Goal: Information Seeking & Learning: Learn about a topic

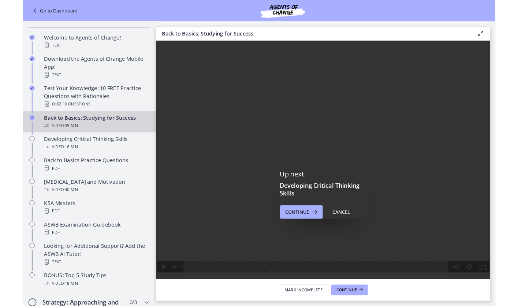
scroll to position [162, 0]
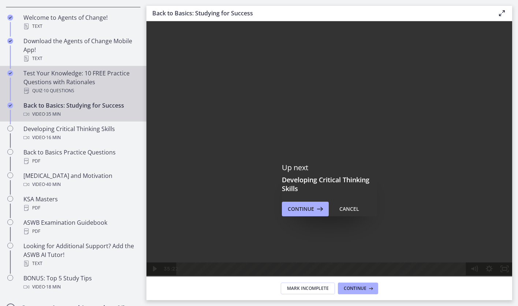
click at [56, 77] on div "Test Your Knowledge: 10 FREE Practice Questions with Rationales Quiz · 10 Quest…" at bounding box center [80, 82] width 114 height 26
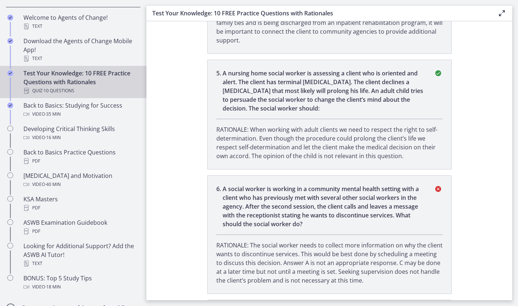
scroll to position [601, 0]
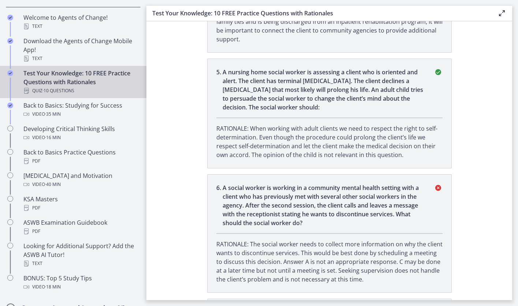
click at [258, 193] on p "A social worker is working in a community mental health setting with a client w…" at bounding box center [323, 205] width 202 height 44
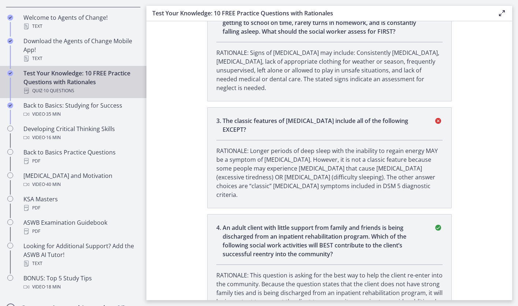
scroll to position [329, 0]
click at [258, 178] on p "RATIONALE: Longer periods of deep sleep with the inability to regain energy MAY…" at bounding box center [329, 173] width 226 height 53
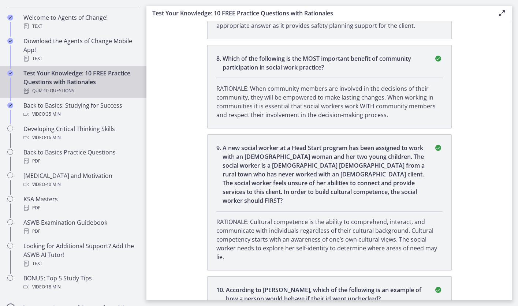
scroll to position [1023, 0]
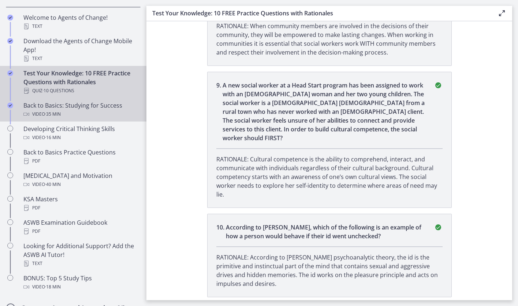
click at [110, 108] on div "Back to Basics: Studying for Success Video · 35 min" at bounding box center [80, 110] width 114 height 18
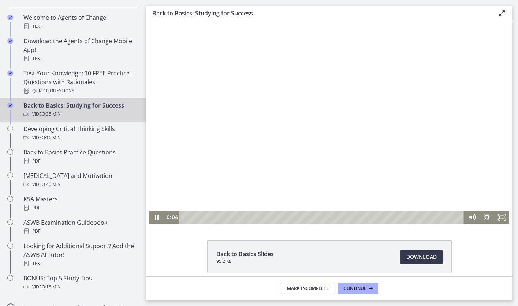
click at [208, 204] on div at bounding box center [329, 122] width 360 height 202
click at [258, 218] on div "20:22" at bounding box center [322, 217] width 276 height 13
click at [213, 153] on div at bounding box center [329, 122] width 360 height 202
click at [258, 218] on div "25:40" at bounding box center [322, 217] width 276 height 13
click at [258, 218] on div "28:03" at bounding box center [322, 217] width 276 height 13
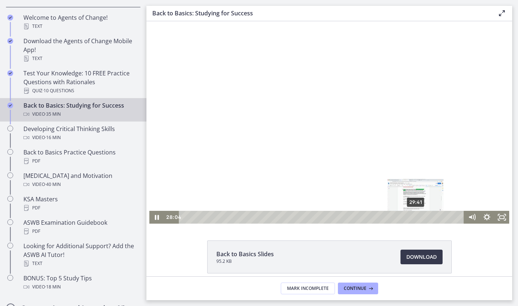
click at [258, 218] on div "29:41" at bounding box center [322, 217] width 276 height 13
click at [258, 134] on div at bounding box center [329, 122] width 360 height 202
click at [258, 219] on div "28:37" at bounding box center [322, 217] width 276 height 13
click at [258, 153] on div at bounding box center [329, 122] width 360 height 202
click at [258, 215] on div "30:43" at bounding box center [322, 217] width 276 height 13
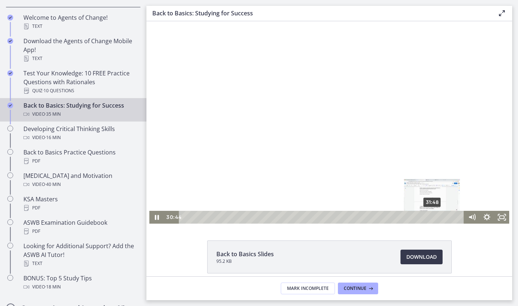
click at [258, 217] on div "31:48" at bounding box center [322, 217] width 276 height 13
click at [258, 216] on div "31:23" at bounding box center [322, 217] width 276 height 13
click at [258, 217] on div "31:37" at bounding box center [322, 217] width 276 height 13
click at [258, 147] on div at bounding box center [329, 122] width 360 height 202
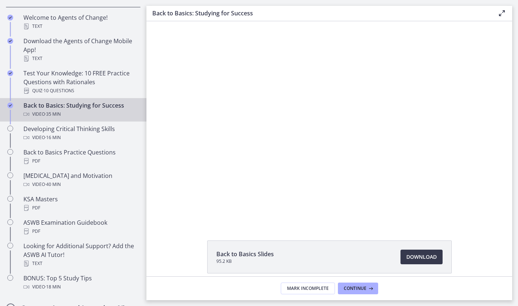
click at [149, 21] on button "Play Video: ctfdf6eqvn4c72r5t4t0.mp4" at bounding box center [149, 21] width 0 height 0
click at [149, 21] on button "Pause: ctfdf6eqvn4c72r5t4t0.mp4" at bounding box center [149, 21] width 0 height 0
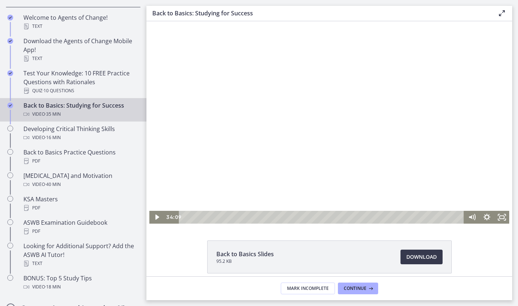
click at [258, 135] on div at bounding box center [329, 122] width 360 height 202
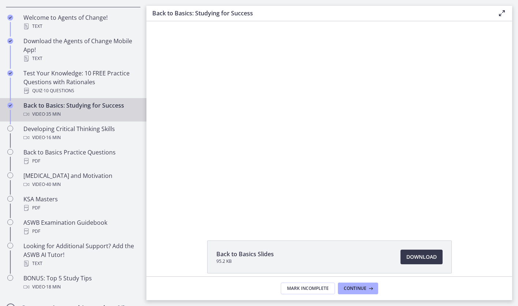
click at [149, 21] on button "Pause: ctfdf6eqvn4c72r5t4t0.mp4" at bounding box center [149, 21] width 0 height 0
click at [149, 21] on button "Play Video: ctfdf6eqvn4c72r5t4t0.mp4" at bounding box center [149, 21] width 0 height 0
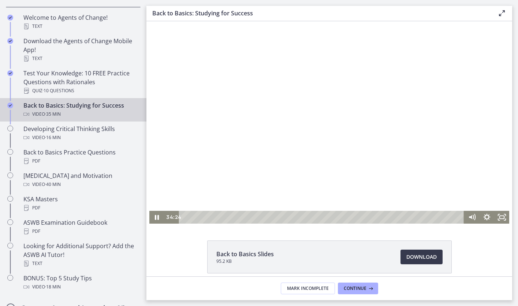
click at [149, 21] on button "Pause: ctfdf6eqvn4c72r5t4t0.mp4" at bounding box center [149, 21] width 0 height 0
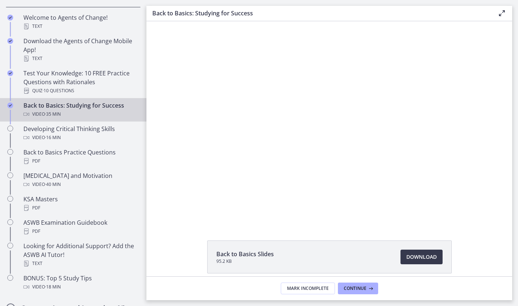
click at [258, 135] on div at bounding box center [329, 122] width 360 height 202
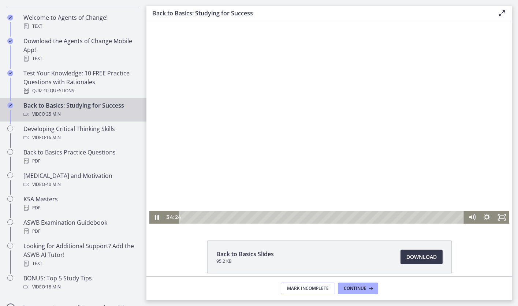
click at [149, 21] on button "Pause: ctfdf6eqvn4c72r5t4t0.mp4" at bounding box center [149, 21] width 0 height 0
click at [149, 21] on button "Play Video: ctfdf6eqvn4c72r5t4t0.mp4" at bounding box center [149, 21] width 0 height 0
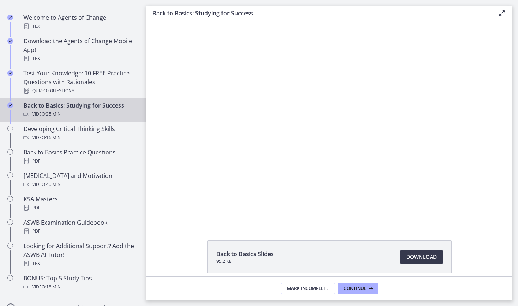
click at [149, 21] on button "Pause: ctfdf6eqvn4c72r5t4t0.mp4" at bounding box center [149, 21] width 0 height 0
click at [149, 21] on button "Play Video: ctfdf6eqvn4c72r5t4t0.mp4" at bounding box center [149, 21] width 0 height 0
click at [149, 21] on button "Pause: ctfdf6eqvn4c72r5t4t0.mp4" at bounding box center [149, 21] width 0 height 0
click at [149, 21] on button "Play Video: ctfdf6eqvn4c72r5t4t0.mp4" at bounding box center [149, 21] width 0 height 0
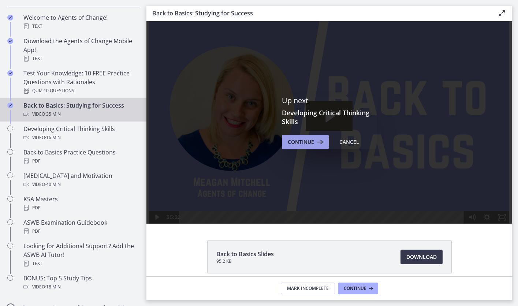
click at [258, 142] on span "Continue" at bounding box center [300, 142] width 26 height 9
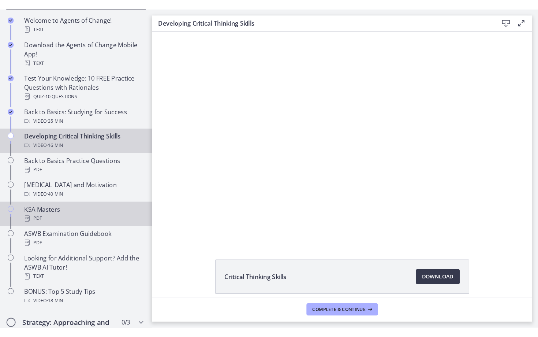
scroll to position [170, 0]
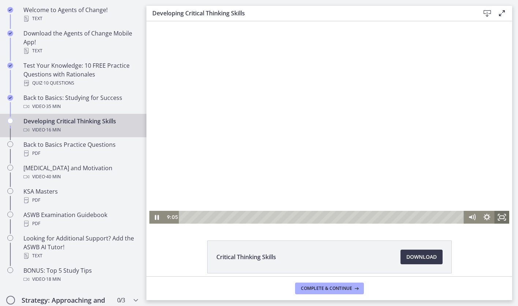
click at [258, 220] on icon "Fullscreen" at bounding box center [501, 217] width 15 height 13
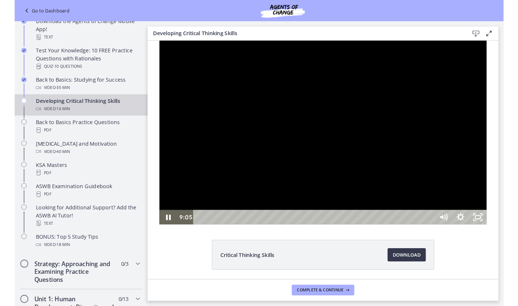
scroll to position [136, 0]
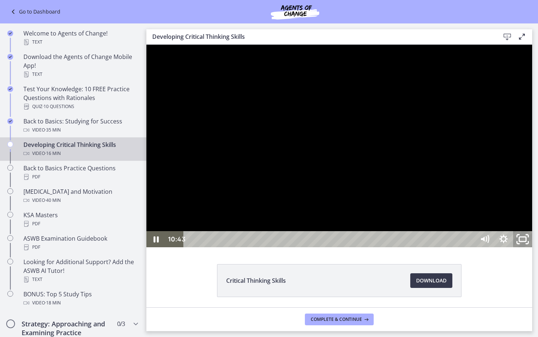
click at [258, 249] on icon "Unfullscreen" at bounding box center [522, 238] width 23 height 19
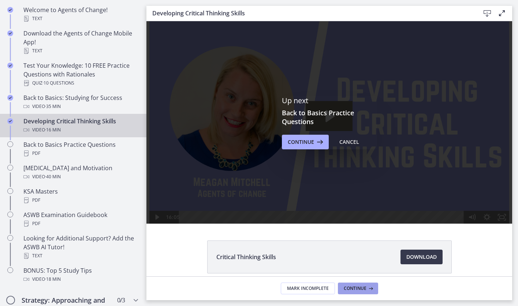
scroll to position [0, 0]
click at [258, 281] on span "Continue" at bounding box center [354, 288] width 23 height 6
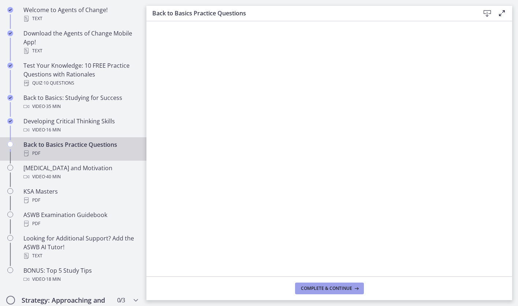
click at [258, 281] on span "Complete & continue" at bounding box center [326, 288] width 51 height 6
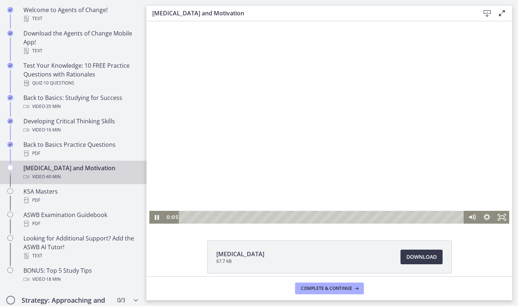
click at [258, 145] on div at bounding box center [329, 122] width 360 height 202
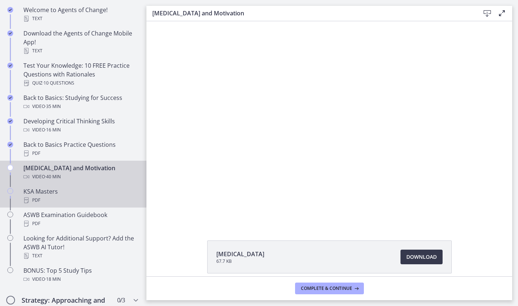
click at [79, 205] on link "KSA Masters PDF" at bounding box center [73, 195] width 146 height 23
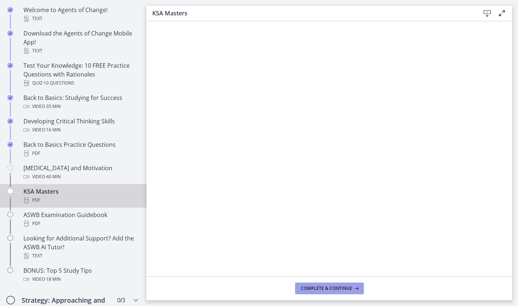
click at [258, 281] on span "Complete & continue" at bounding box center [326, 288] width 51 height 6
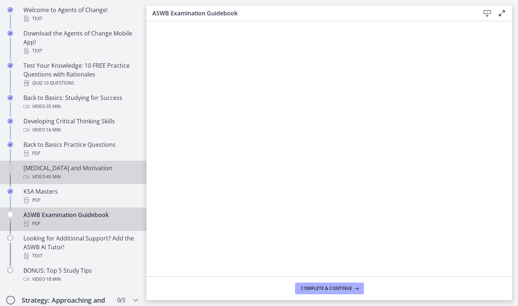
click at [84, 176] on div "Video · 40 min" at bounding box center [80, 176] width 114 height 9
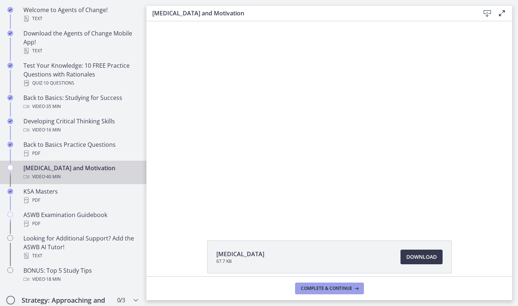
click at [258, 281] on span "Complete & continue" at bounding box center [326, 288] width 51 height 6
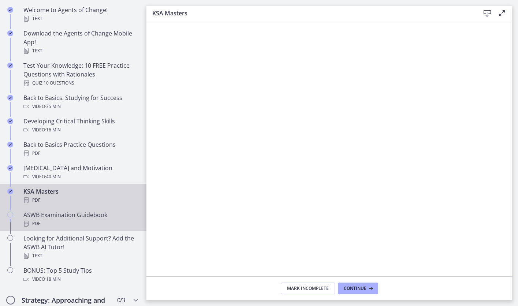
click at [76, 227] on div "PDF" at bounding box center [80, 223] width 114 height 9
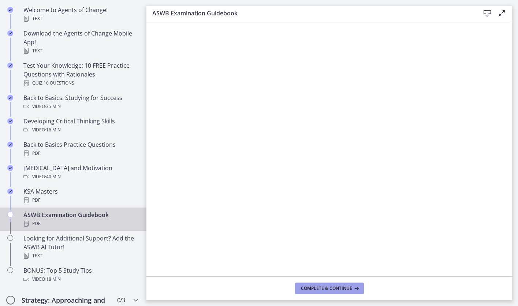
click at [258, 281] on span "Complete & continue" at bounding box center [326, 288] width 51 height 6
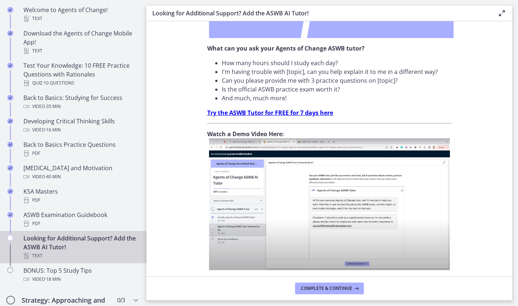
scroll to position [239, 0]
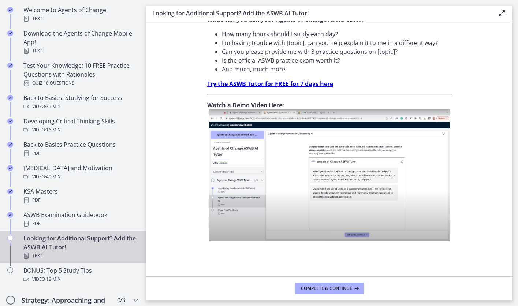
click at [258, 184] on img at bounding box center [329, 175] width 241 height 132
click at [258, 84] on strong "Try the ASWB Tutor for FREE for 7 days here" at bounding box center [270, 84] width 126 height 8
click at [258, 281] on span "Complete & continue" at bounding box center [326, 288] width 51 height 6
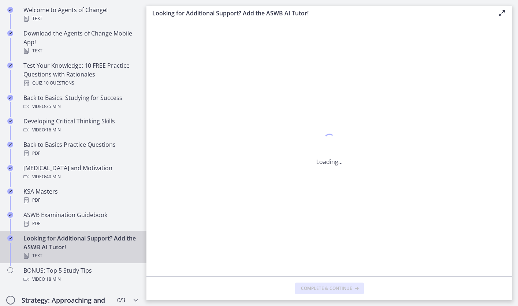
scroll to position [0, 0]
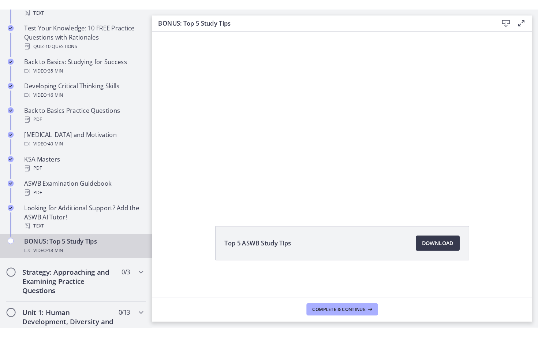
scroll to position [225, 0]
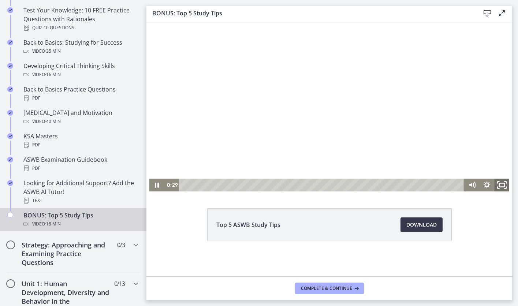
click at [258, 187] on rect "Fullscreen" at bounding box center [501, 185] width 5 height 4
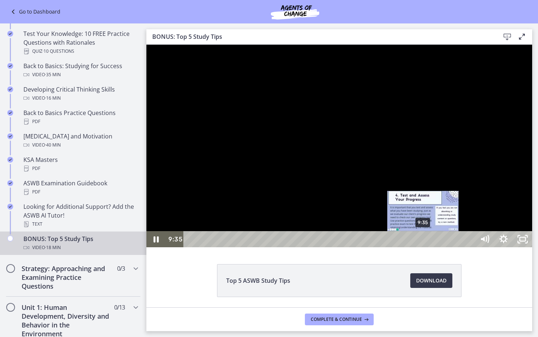
click at [258, 247] on div "9:35" at bounding box center [330, 239] width 279 height 16
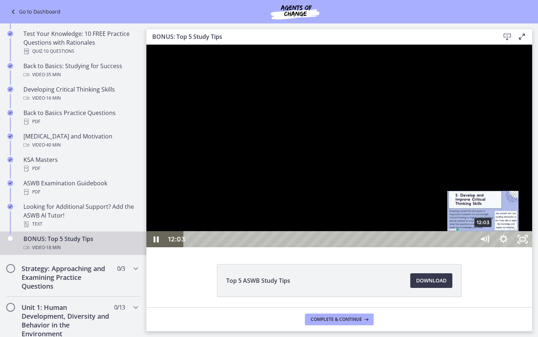
click at [258, 247] on div "12:03" at bounding box center [330, 239] width 279 height 16
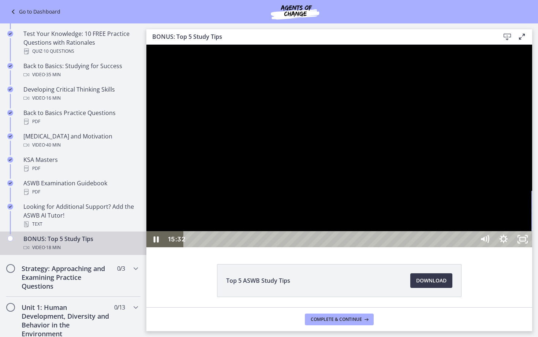
click at [258, 247] on div "15:32" at bounding box center [330, 239] width 279 height 16
click at [258, 247] on div "16:08" at bounding box center [330, 239] width 279 height 16
click at [258, 249] on icon "Unfullscreen" at bounding box center [522, 238] width 23 height 19
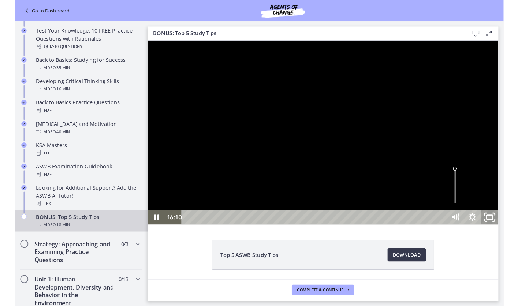
scroll to position [225, 0]
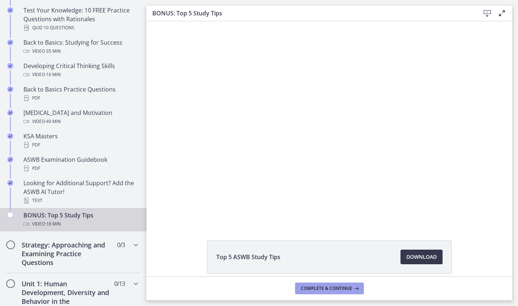
click at [258, 281] on button "Complete & continue" at bounding box center [329, 288] width 69 height 12
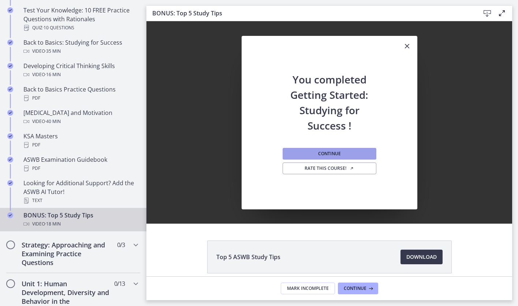
click at [258, 155] on span "Continue" at bounding box center [329, 154] width 23 height 6
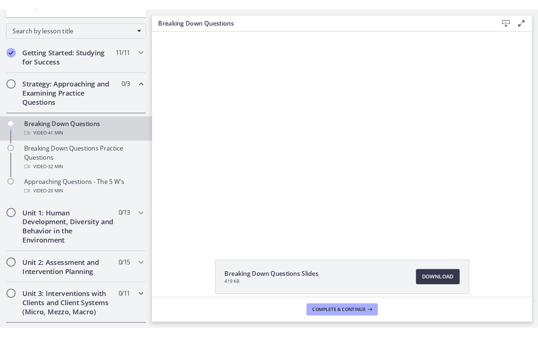
scroll to position [107, 0]
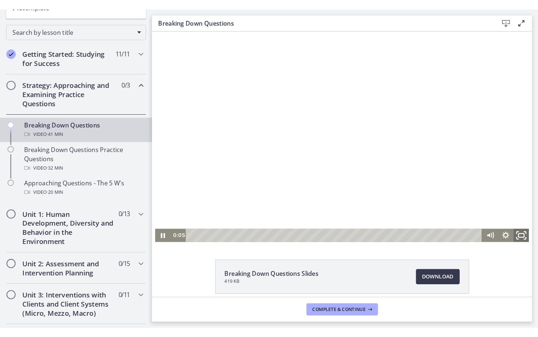
click at [258, 230] on icon "Fullscreen" at bounding box center [503, 230] width 2 height 2
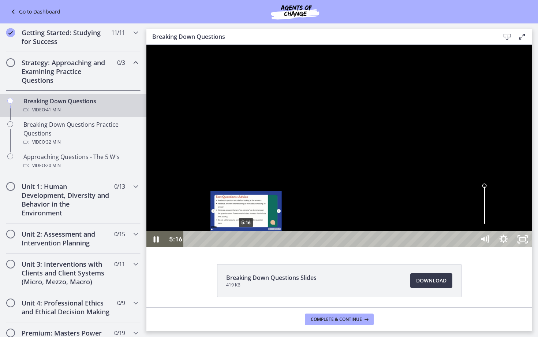
click at [246, 247] on div "5:16" at bounding box center [330, 239] width 279 height 16
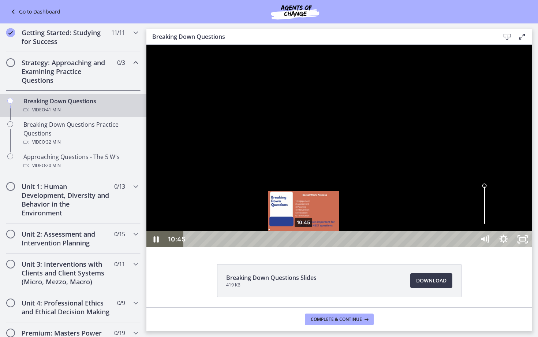
click at [258, 247] on div "10:45" at bounding box center [330, 239] width 279 height 16
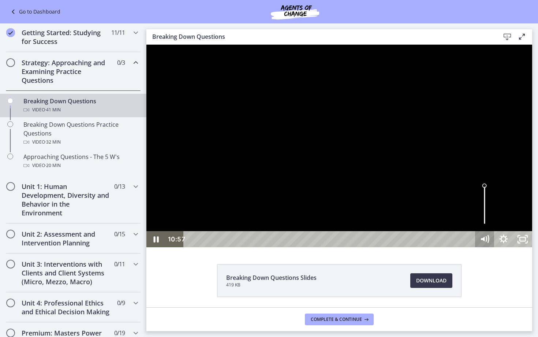
click at [258, 240] on icon "Mute" at bounding box center [487, 238] width 2 height 2
click at [258, 247] on icon "Unmute" at bounding box center [484, 239] width 19 height 16
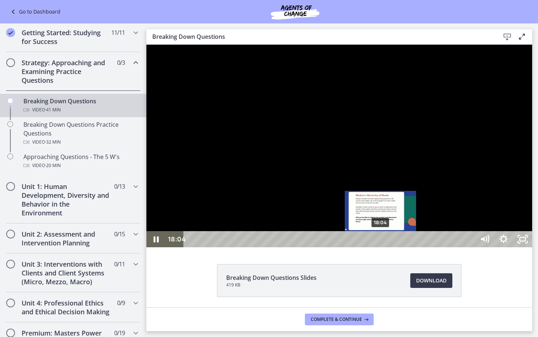
click at [258, 247] on div "18:04" at bounding box center [330, 239] width 279 height 16
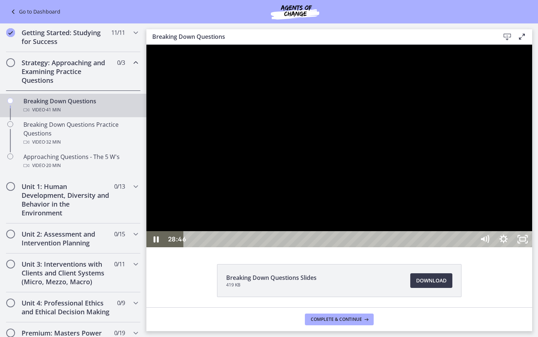
click at [258, 237] on div at bounding box center [339, 146] width 386 height 202
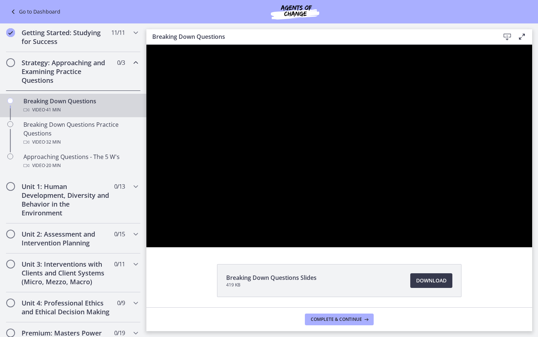
click at [258, 237] on div at bounding box center [339, 146] width 386 height 202
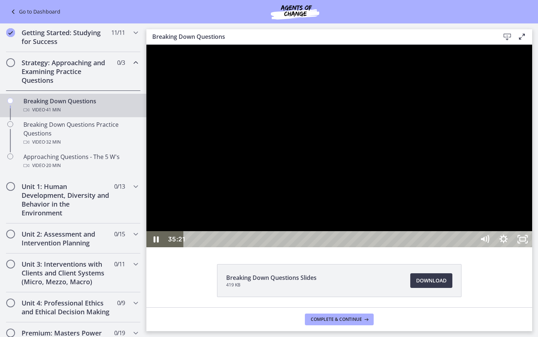
click at [258, 238] on div at bounding box center [339, 146] width 386 height 202
click at [258, 247] on div "39:27" at bounding box center [330, 239] width 279 height 16
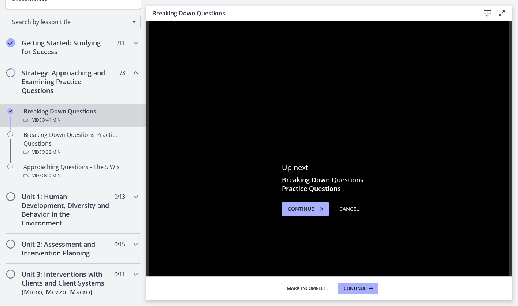
scroll to position [141, 0]
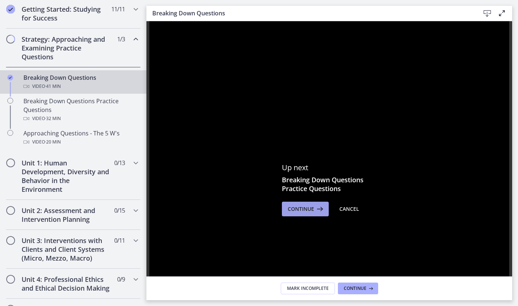
click at [315, 212] on icon at bounding box center [319, 208] width 10 height 9
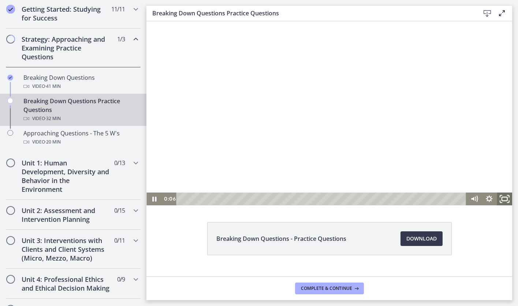
click at [501, 200] on rect "Fullscreen" at bounding box center [503, 199] width 5 height 4
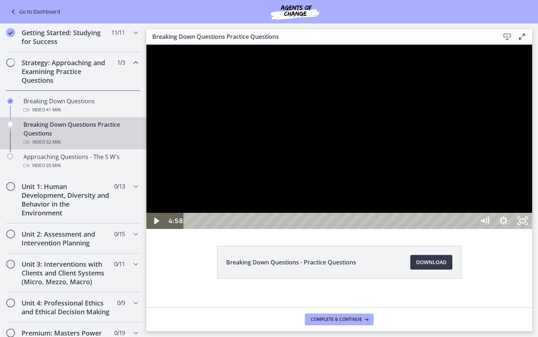
click at [515, 229] on div at bounding box center [339, 137] width 386 height 184
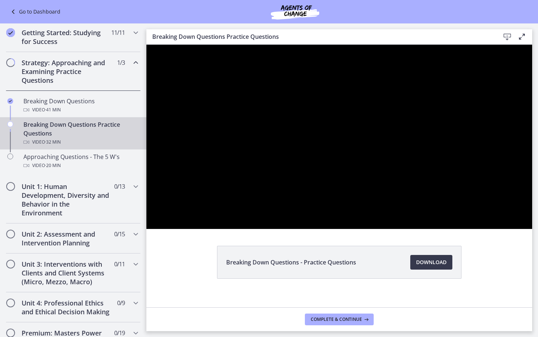
click at [146, 45] on button "Pause: cbe1c36tov91j64ibqa0.mp4" at bounding box center [146, 45] width 0 height 0
click at [146, 45] on button "Play Video: cbe1c36tov91j64ibqa0.mp4" at bounding box center [146, 45] width 0 height 0
click at [146, 45] on button "Pause: cbe1c36tov91j64ibqa0.mp4" at bounding box center [146, 45] width 0 height 0
click at [146, 45] on button "Play Video: cbe1c36tov91j64ibqa0.mp4" at bounding box center [146, 45] width 0 height 0
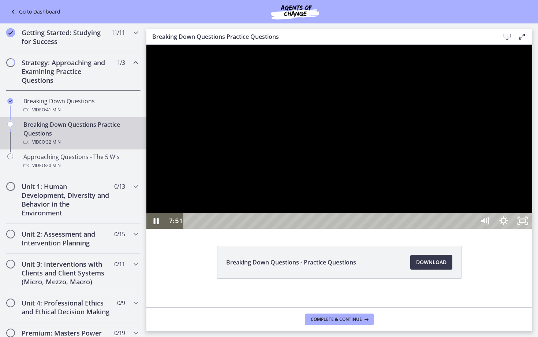
click at [146, 45] on button "Pause: cbe1c36tov91j64ibqa0.mp4" at bounding box center [146, 45] width 0 height 0
click at [146, 45] on button "Play Video: cbe1c36tov91j64ibqa0.mp4" at bounding box center [146, 45] width 0 height 0
click at [146, 45] on button "Pause: cbe1c36tov91j64ibqa0.mp4" at bounding box center [146, 45] width 0 height 0
click at [146, 45] on button "Play Video: cbe1c36tov91j64ibqa0.mp4" at bounding box center [146, 45] width 0 height 0
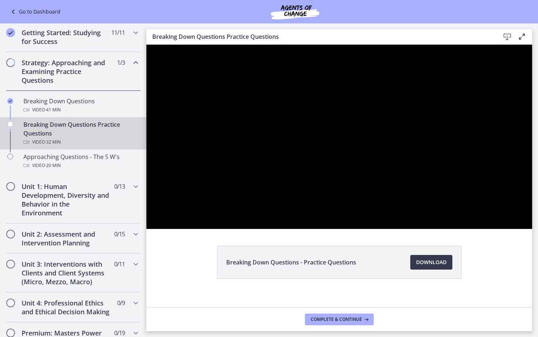
click at [146, 45] on button "Pause: cbe1c36tov91j64ibqa0.mp4" at bounding box center [146, 45] width 0 height 0
click at [146, 45] on button "Play Video: cbe1c36tov91j64ibqa0.mp4" at bounding box center [146, 45] width 0 height 0
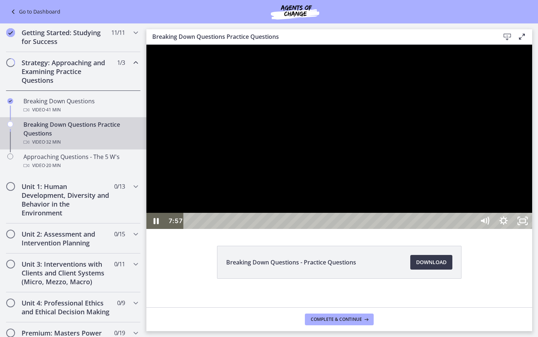
click at [146, 45] on button "Pause: cbe1c36tov91j64ibqa0.mp4" at bounding box center [146, 45] width 0 height 0
click at [146, 45] on button "Play Video: cbe1c36tov91j64ibqa0.mp4" at bounding box center [146, 45] width 0 height 0
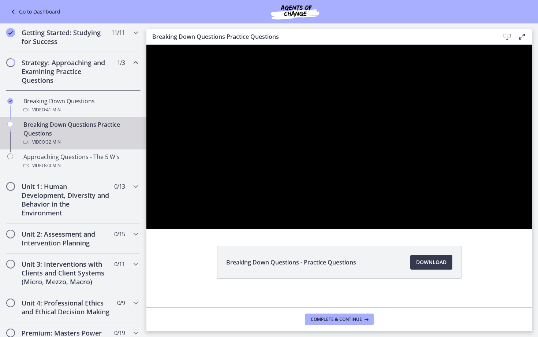
click at [146, 45] on button "Pause: cbe1c36tov91j64ibqa0.mp4" at bounding box center [146, 45] width 0 height 0
click at [146, 45] on button "Play Video: cbe1c36tov91j64ibqa0.mp4" at bounding box center [146, 45] width 0 height 0
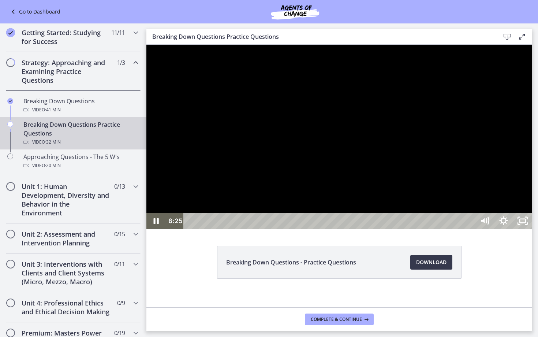
click at [146, 45] on button "Pause: cbe1c36tov91j64ibqa0.mp4" at bounding box center [146, 45] width 0 height 0
click at [146, 45] on button "Play Video: cbe1c36tov91j64ibqa0.mp4" at bounding box center [146, 45] width 0 height 0
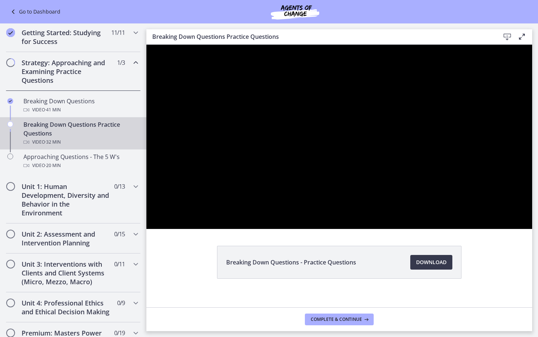
click at [146, 45] on button "Pause: cbe1c36tov91j64ibqa0.mp4" at bounding box center [146, 45] width 0 height 0
click at [146, 45] on button "Play Video: cbe1c36tov91j64ibqa0.mp4" at bounding box center [146, 45] width 0 height 0
click at [146, 45] on button "Pause: cbe1c36tov91j64ibqa0.mp4" at bounding box center [146, 45] width 0 height 0
click at [146, 45] on button "Play Video: cbe1c36tov91j64ibqa0.mp4" at bounding box center [146, 45] width 0 height 0
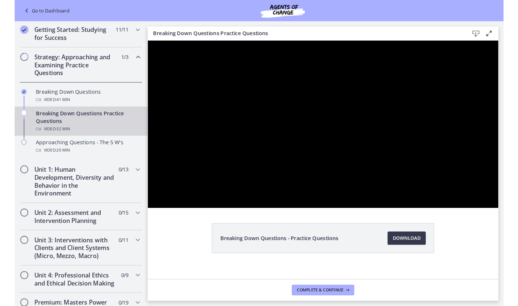
scroll to position [141, 0]
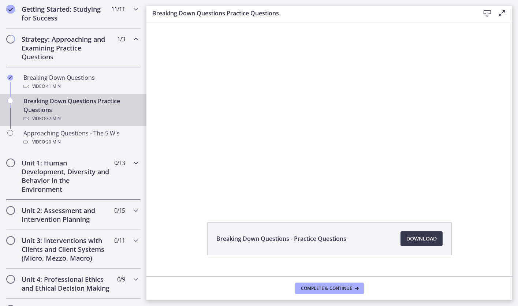
click at [135, 163] on icon "Chapters" at bounding box center [135, 162] width 9 height 9
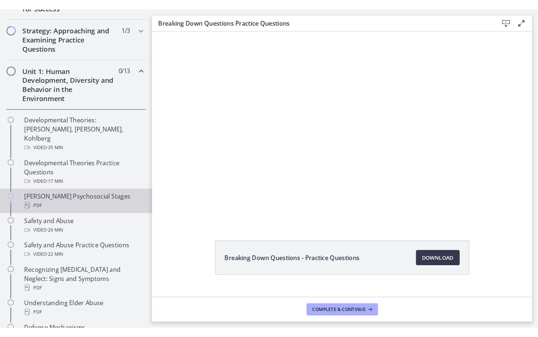
scroll to position [160, 0]
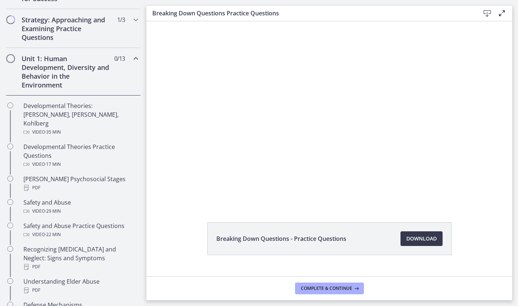
click at [132, 59] on icon "Chapters" at bounding box center [135, 58] width 9 height 9
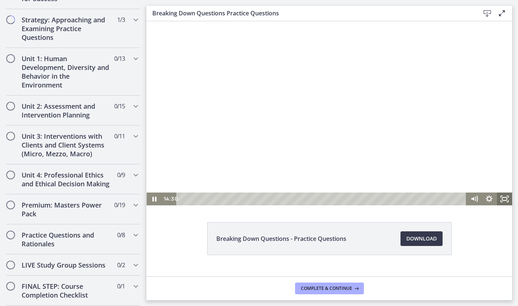
click at [498, 200] on icon "Fullscreen" at bounding box center [503, 198] width 15 height 13
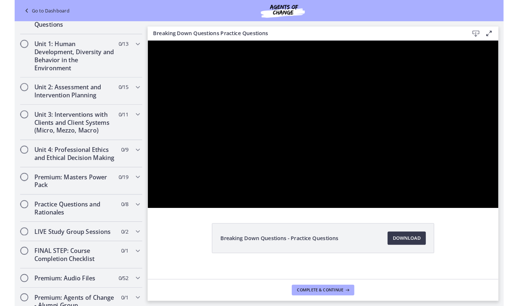
scroll to position [127, 0]
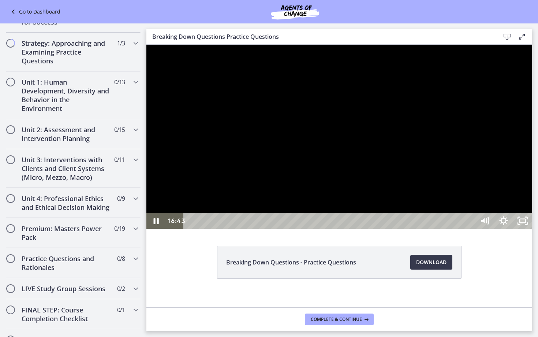
click at [414, 224] on div at bounding box center [339, 137] width 386 height 184
click at [146, 45] on button "Play Video: cbe1c36tov91j64ibqa0.mp4" at bounding box center [146, 45] width 0 height 0
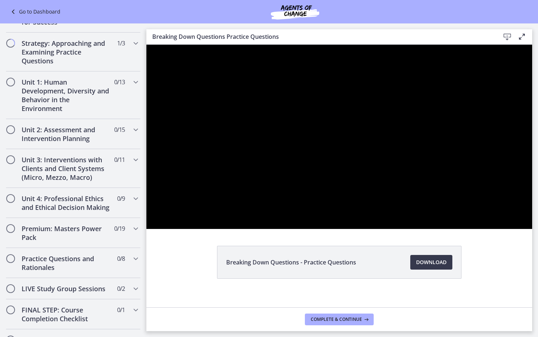
click at [146, 45] on button "Pause: cbe1c36tov91j64ibqa0.mp4" at bounding box center [146, 45] width 0 height 0
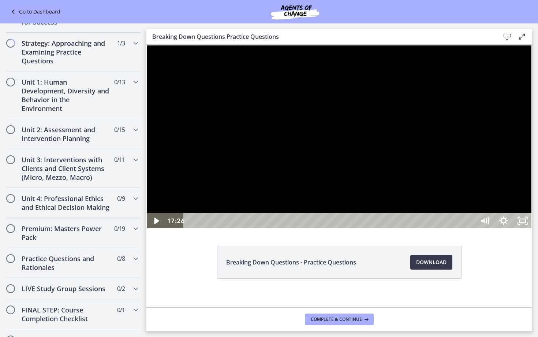
click at [146, 45] on button "Play Video: cbe1c36tov91j64ibqa0.mp4" at bounding box center [146, 45] width 0 height 0
click at [146, 45] on button "Pause: cbe1c36tov91j64ibqa0.mp4" at bounding box center [146, 45] width 0 height 0
click at [146, 45] on button "Play Video: cbe1c36tov91j64ibqa0.mp4" at bounding box center [146, 45] width 0 height 0
click at [517, 229] on div at bounding box center [339, 137] width 386 height 184
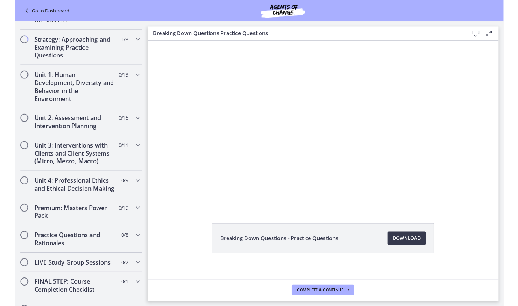
scroll to position [160, 0]
